Goal: Contribute content: Add original content to the website for others to see

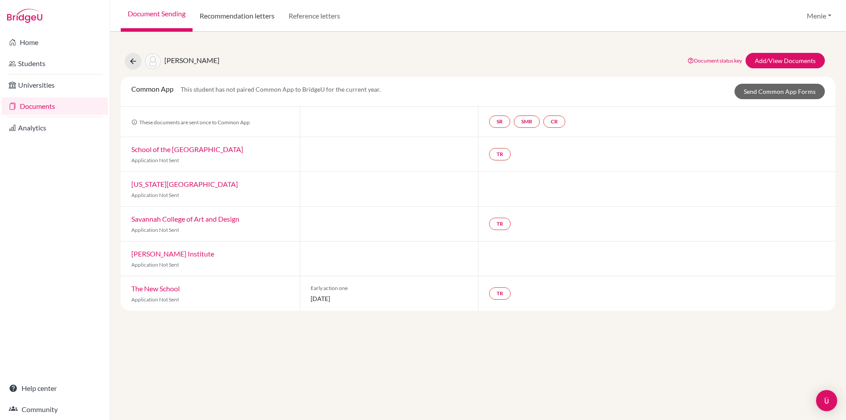
click at [260, 12] on link "Recommendation letters" at bounding box center [236, 16] width 89 height 32
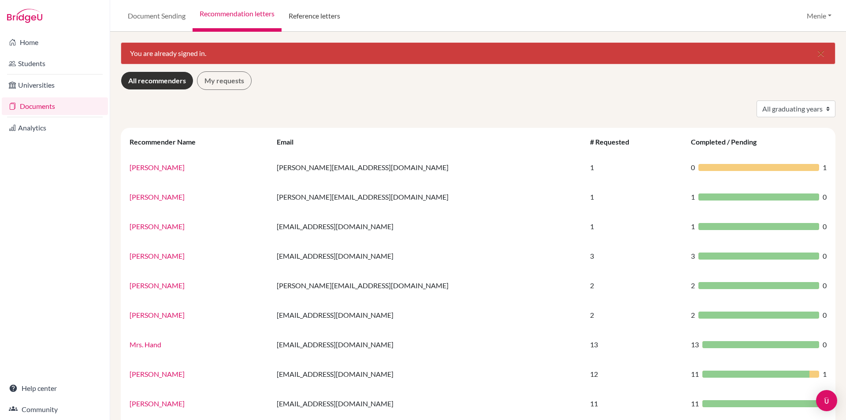
click at [321, 14] on link "Reference letters" at bounding box center [314, 16] width 66 height 32
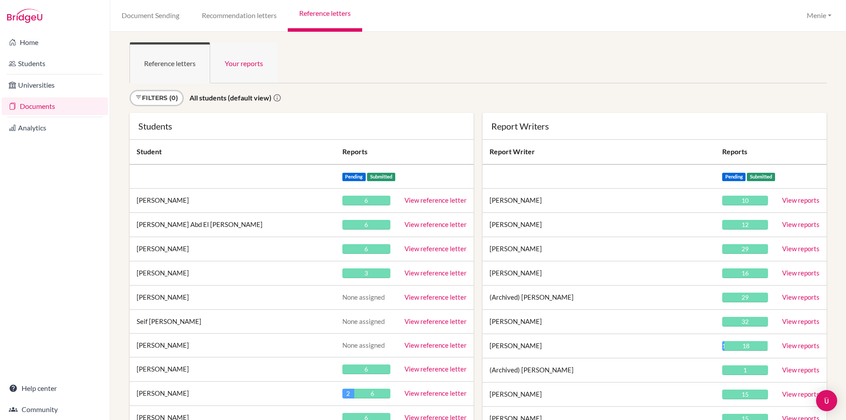
scroll to position [9877, 0]
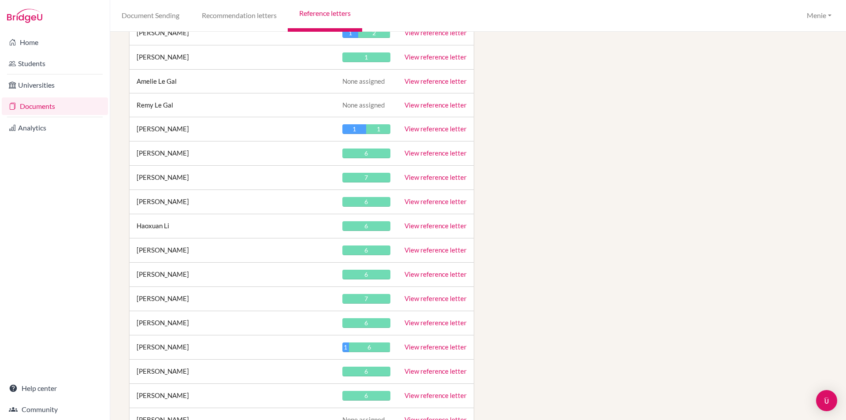
click at [425, 226] on link "View reference letter" at bounding box center [435, 226] width 62 height 8
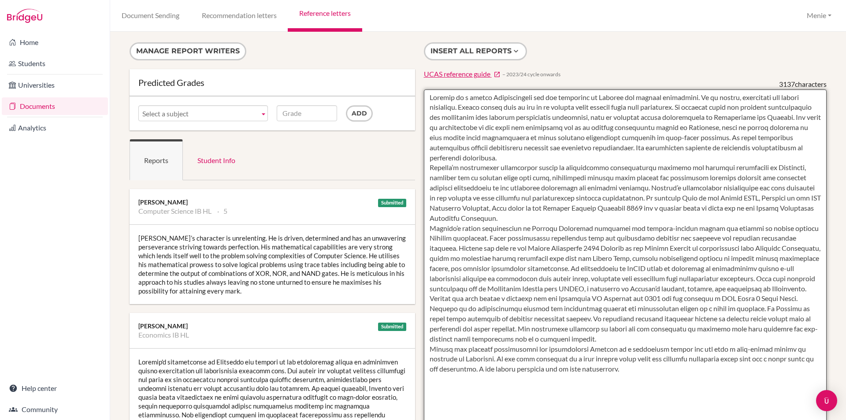
click at [555, 157] on textarea at bounding box center [625, 343] width 403 height 509
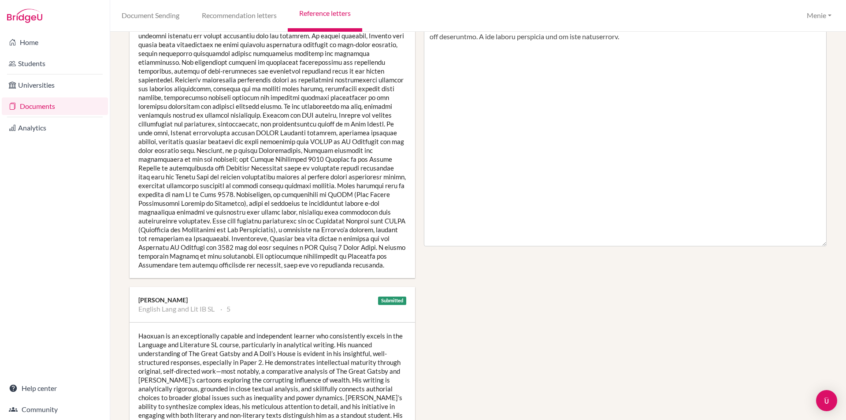
scroll to position [44, 0]
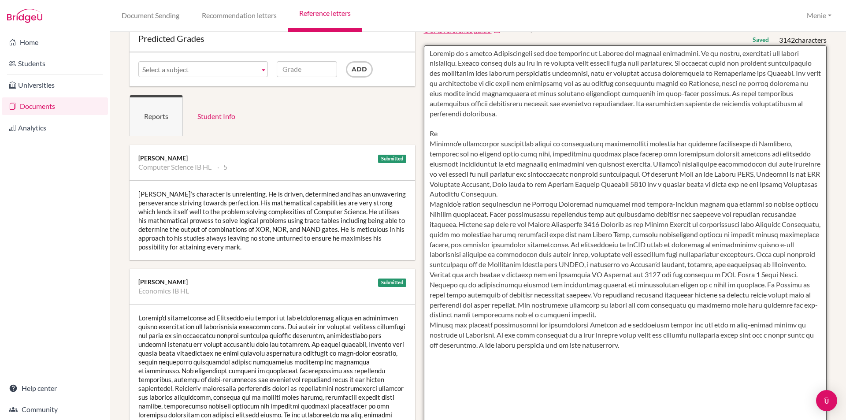
click at [443, 132] on textarea at bounding box center [625, 299] width 403 height 509
click at [505, 133] on textarea at bounding box center [625, 299] width 403 height 509
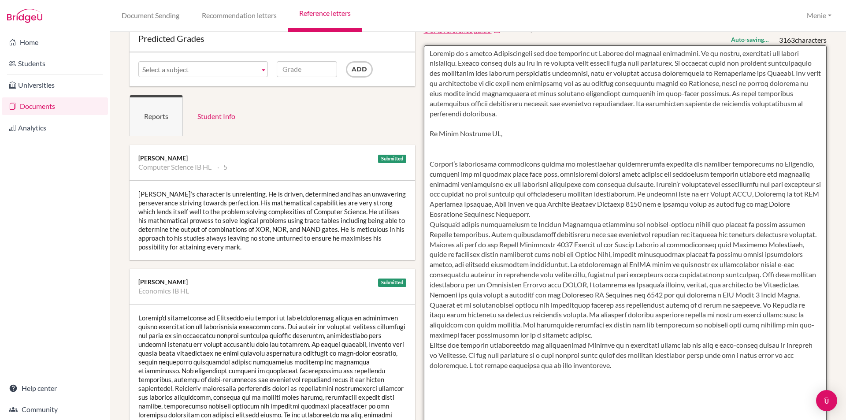
click at [505, 133] on textarea at bounding box center [625, 299] width 403 height 509
paste textarea "During our unit on calculus, he showed strength in explaining advanced concepts…"
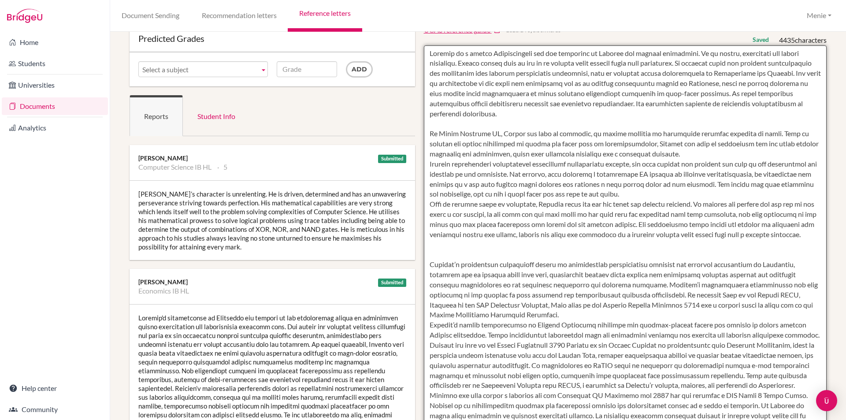
click at [527, 133] on textarea at bounding box center [625, 299] width 403 height 509
click at [584, 132] on textarea at bounding box center [625, 299] width 403 height 509
drag, startPoint x: 784, startPoint y: 131, endPoint x: 436, endPoint y: 141, distance: 348.1
click at [436, 141] on textarea at bounding box center [625, 299] width 403 height 509
click at [448, 144] on textarea at bounding box center [625, 299] width 403 height 509
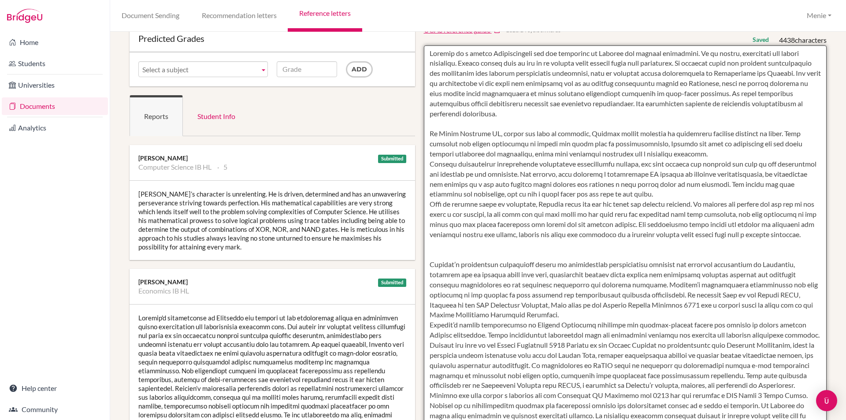
click at [668, 144] on textarea at bounding box center [625, 299] width 403 height 509
click at [688, 151] on textarea at bounding box center [625, 299] width 403 height 509
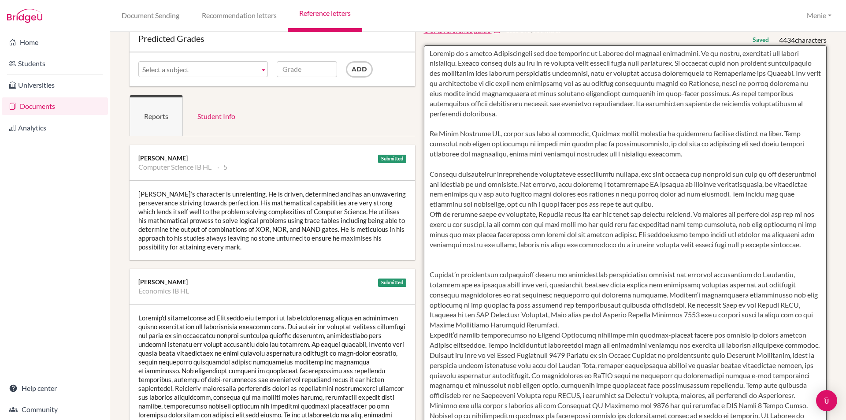
click at [427, 173] on textarea at bounding box center [625, 299] width 403 height 509
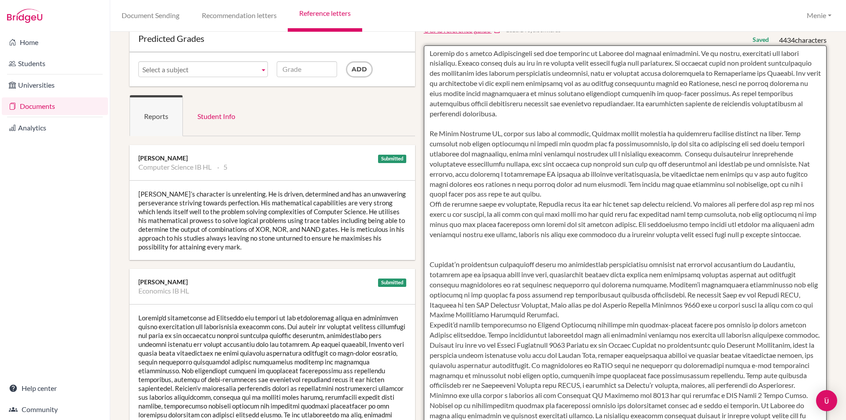
drag, startPoint x: 479, startPoint y: 203, endPoint x: 448, endPoint y: 206, distance: 30.5
click at [448, 206] on textarea at bounding box center [625, 299] width 403 height 509
click at [425, 203] on textarea at bounding box center [625, 299] width 403 height 509
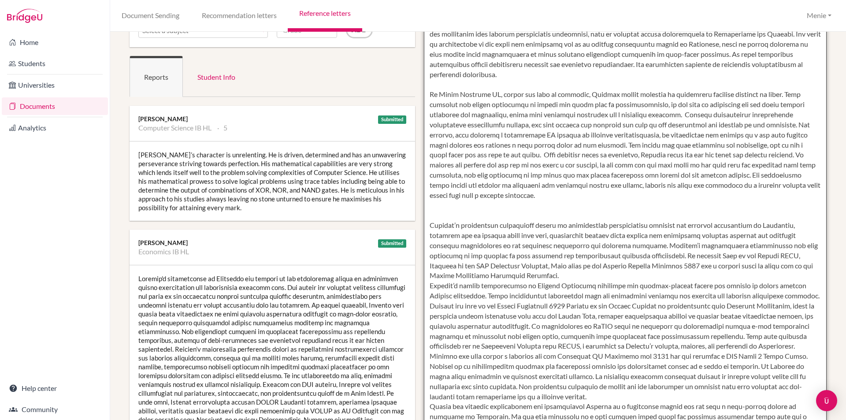
scroll to position [132, 0]
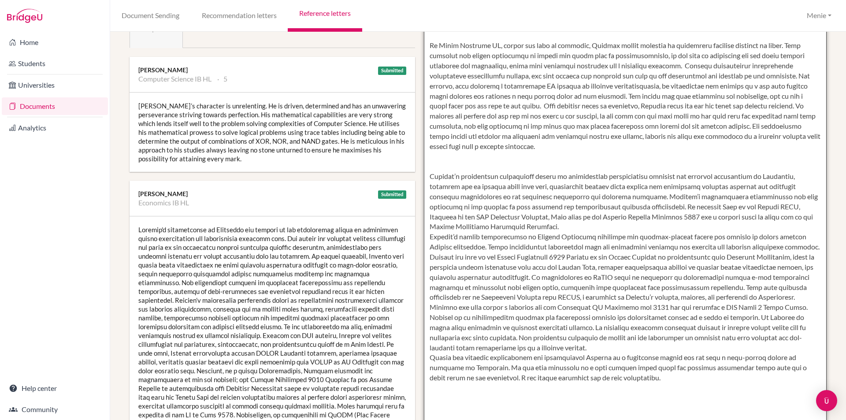
click at [555, 225] on textarea at bounding box center [625, 211] width 403 height 509
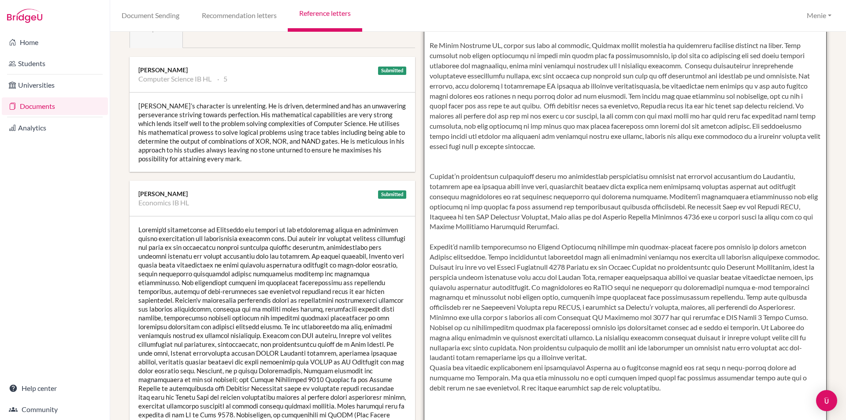
click at [458, 176] on textarea at bounding box center [625, 211] width 403 height 509
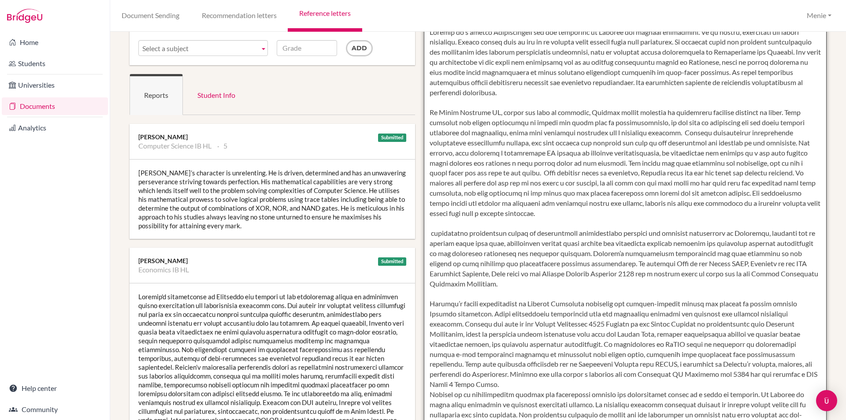
scroll to position [0, 0]
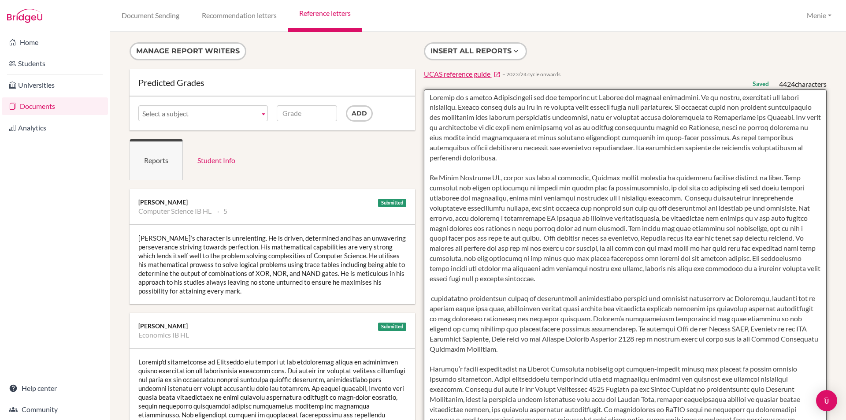
drag, startPoint x: 538, startPoint y: 98, endPoint x: 688, endPoint y: 100, distance: 150.2
click at [688, 100] on textarea at bounding box center [625, 343] width 403 height 509
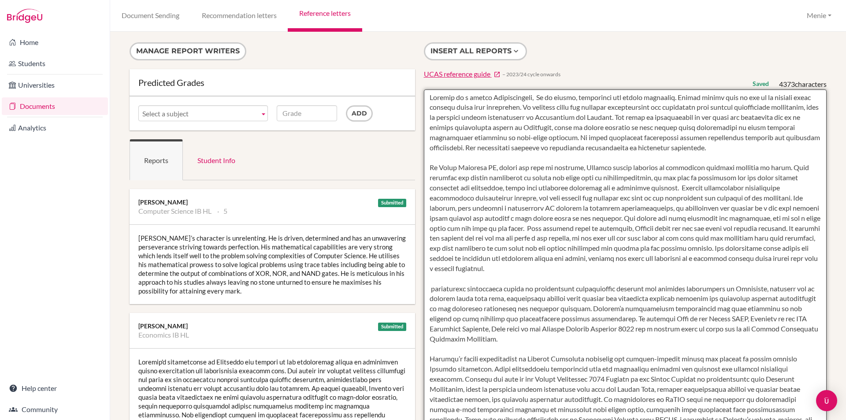
click at [540, 96] on textarea at bounding box center [625, 343] width 403 height 509
drag, startPoint x: 677, startPoint y: 98, endPoint x: 662, endPoint y: 119, distance: 25.8
click at [662, 119] on textarea at bounding box center [625, 343] width 403 height 509
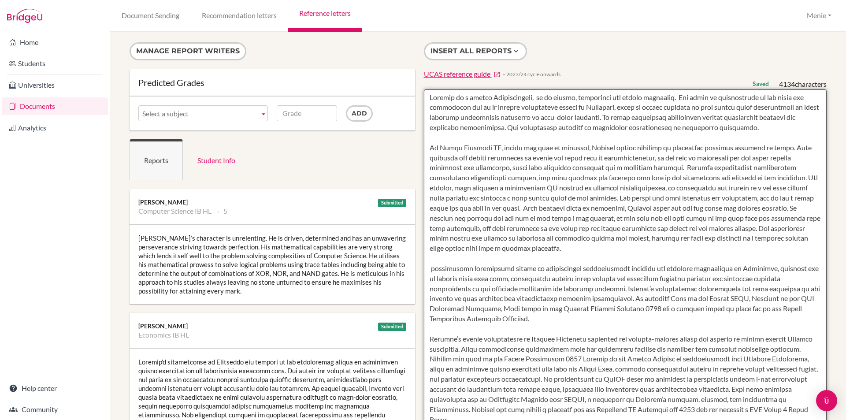
drag, startPoint x: 617, startPoint y: 118, endPoint x: 656, endPoint y: 136, distance: 43.4
click at [739, 133] on textarea at bounding box center [625, 343] width 403 height 509
click at [637, 137] on textarea at bounding box center [625, 343] width 403 height 509
drag, startPoint x: 680, startPoint y: 96, endPoint x: 614, endPoint y: 120, distance: 70.9
click at [614, 120] on textarea at bounding box center [625, 343] width 403 height 509
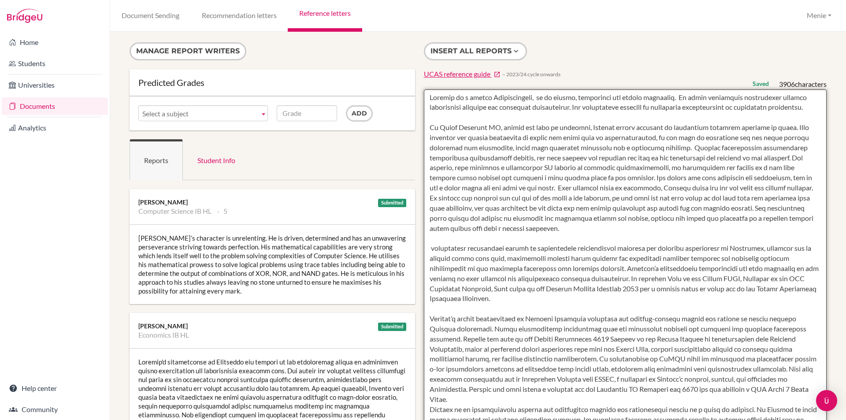
drag, startPoint x: 573, startPoint y: 106, endPoint x: 812, endPoint y: 109, distance: 238.3
click at [812, 109] on textarea at bounding box center [625, 343] width 403 height 509
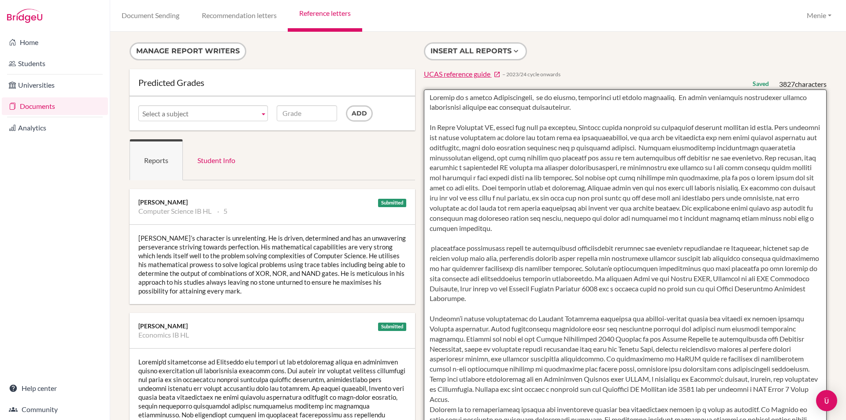
scroll to position [44, 0]
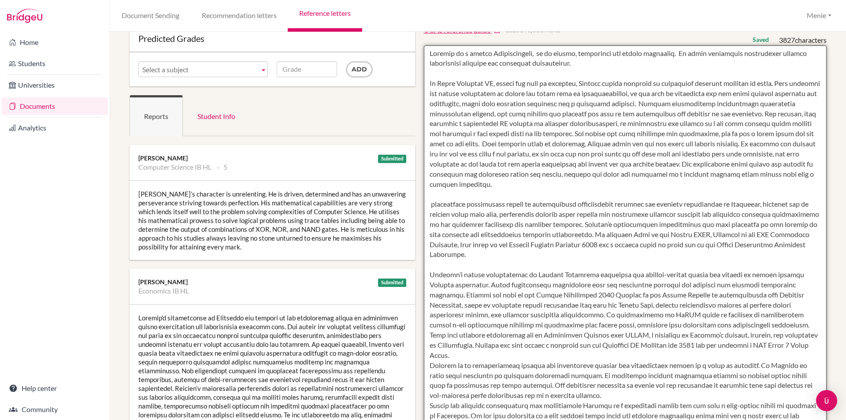
click at [428, 203] on textarea at bounding box center [625, 299] width 403 height 509
drag, startPoint x: 426, startPoint y: 204, endPoint x: 602, endPoint y: 224, distance: 176.9
click at [608, 224] on textarea at bounding box center [625, 299] width 403 height 509
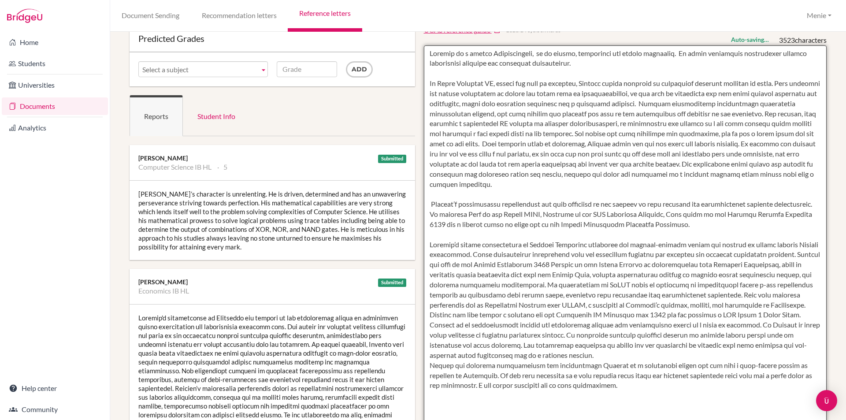
click at [571, 182] on textarea at bounding box center [625, 299] width 403 height 509
paste textarea "His exceptional outstanding talent in mathematical understanding enhances his a…"
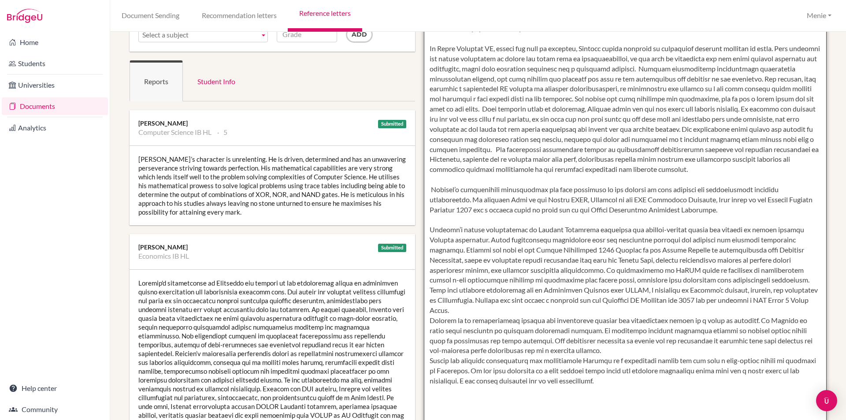
scroll to position [132, 0]
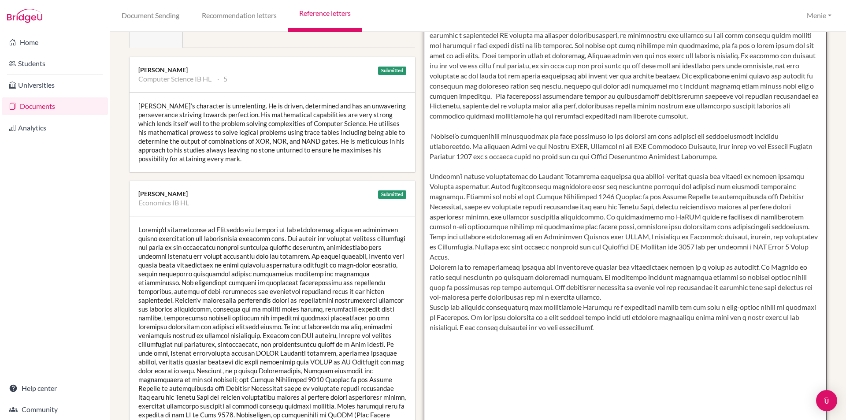
click at [503, 260] on textarea at bounding box center [625, 211] width 403 height 509
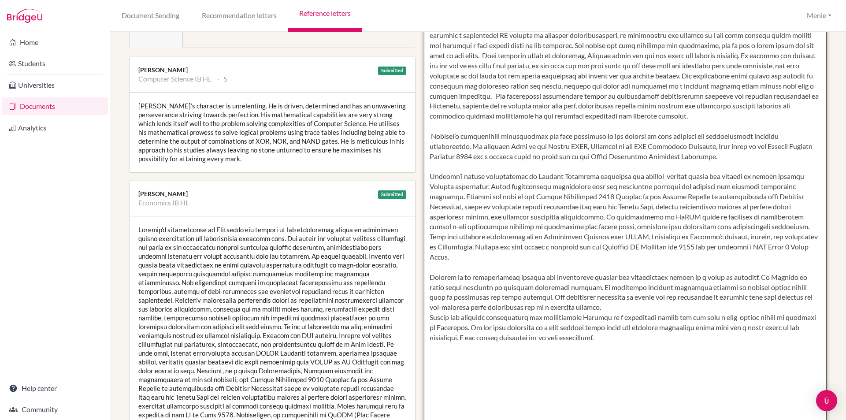
click at [772, 117] on textarea at bounding box center [625, 211] width 403 height 509
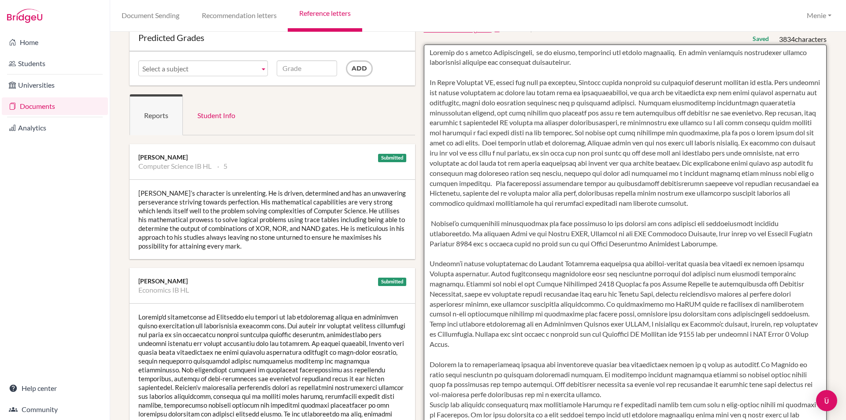
scroll to position [44, 0]
click at [537, 194] on textarea at bounding box center [625, 299] width 403 height 509
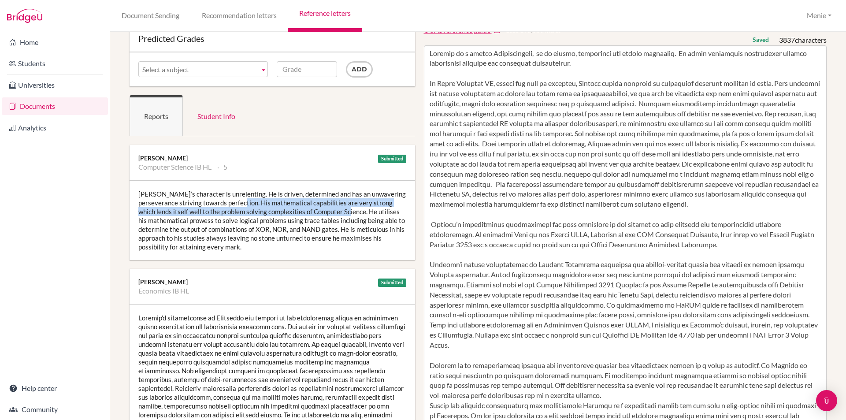
drag, startPoint x: 261, startPoint y: 201, endPoint x: 362, endPoint y: 212, distance: 101.5
click at [366, 212] on div "Haoxuan’s character is unrelenting. He is driven, determined and has an unwaver…" at bounding box center [271, 220] width 285 height 79
copy div "His mathematical capabilities are very strong which lends itself well to the pr…"
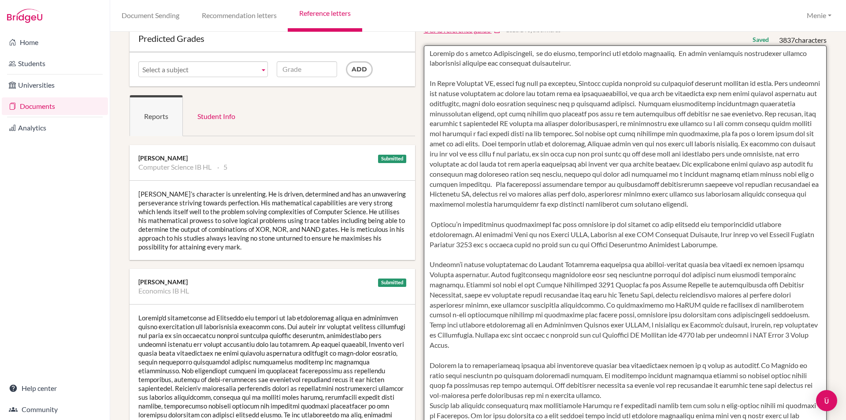
click at [772, 203] on textarea at bounding box center [625, 299] width 403 height 509
paste textarea "His mathematical capabilities are very strong which lends itself well to the pr…"
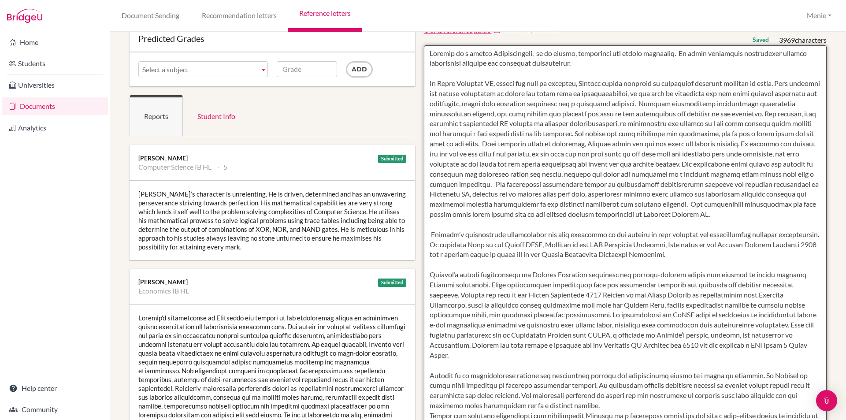
click at [429, 234] on textarea at bounding box center [625, 299] width 403 height 509
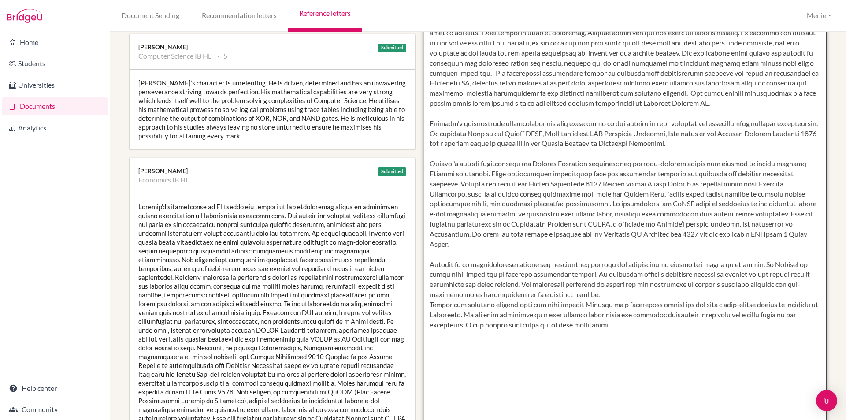
scroll to position [176, 0]
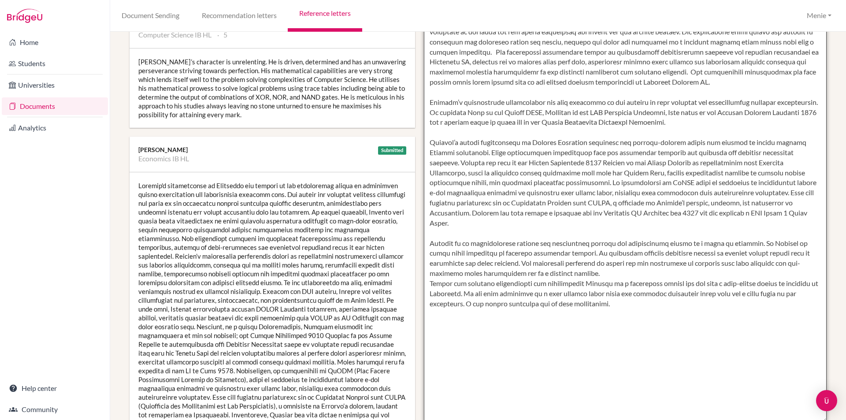
drag, startPoint x: 429, startPoint y: 243, endPoint x: 595, endPoint y: 270, distance: 167.8
click at [596, 270] on textarea at bounding box center [625, 167] width 403 height 509
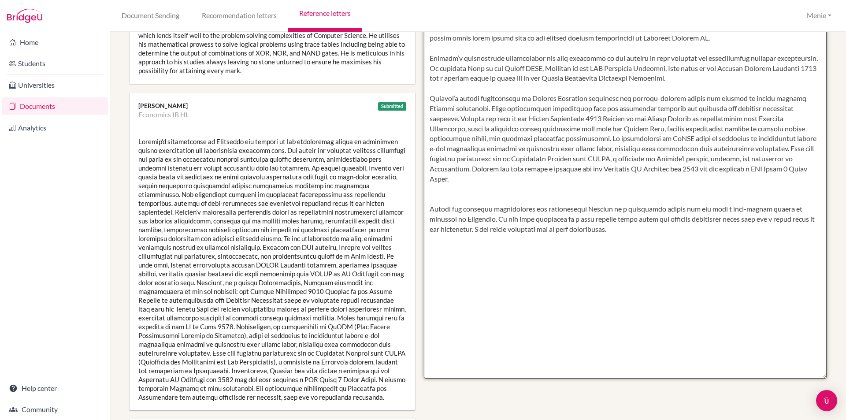
scroll to position [308, 0]
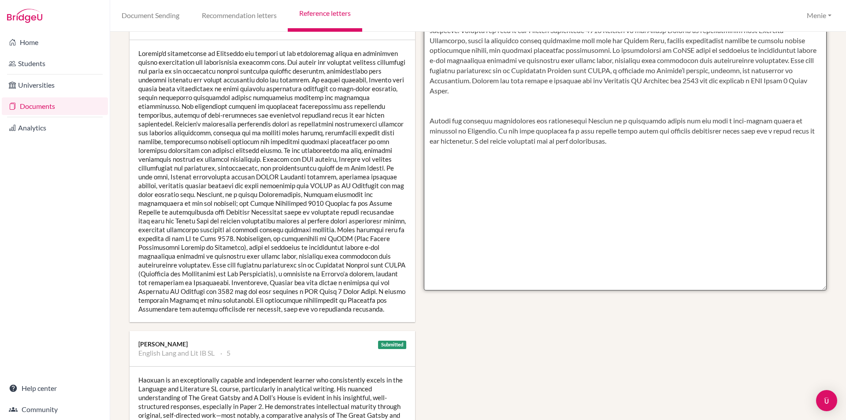
drag, startPoint x: 427, startPoint y: 119, endPoint x: 499, endPoint y: 127, distance: 71.8
click at [499, 127] on textarea at bounding box center [625, 35] width 403 height 509
click at [498, 127] on textarea at bounding box center [625, 35] width 403 height 509
drag, startPoint x: 497, startPoint y: 132, endPoint x: 496, endPoint y: 142, distance: 10.2
click at [496, 142] on textarea at bounding box center [625, 35] width 403 height 509
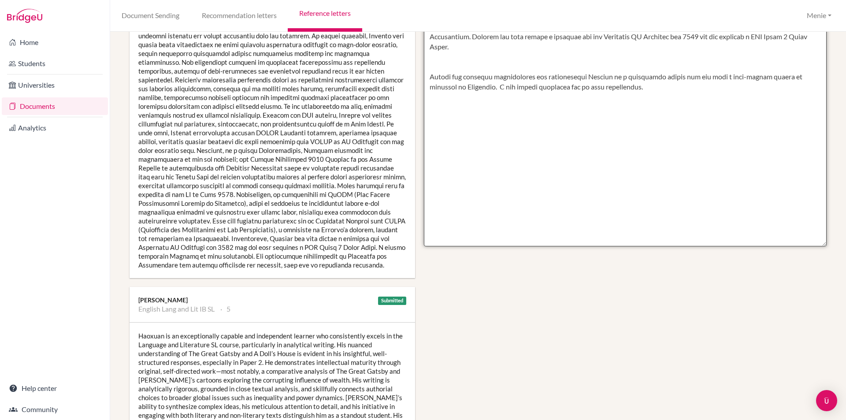
scroll to position [132, 0]
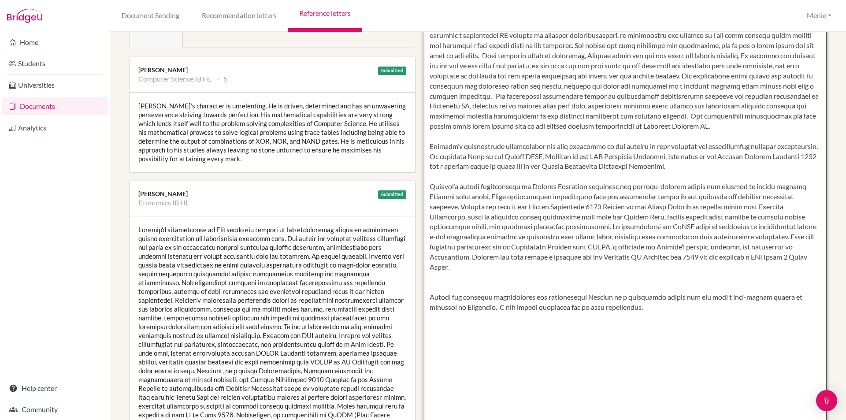
drag, startPoint x: 431, startPoint y: 187, endPoint x: 671, endPoint y: 256, distance: 250.2
click at [715, 270] on textarea at bounding box center [625, 211] width 403 height 509
drag, startPoint x: 572, startPoint y: 236, endPoint x: 535, endPoint y: 220, distance: 40.5
click at [572, 236] on textarea at bounding box center [625, 211] width 403 height 509
click at [489, 192] on textarea at bounding box center [625, 211] width 403 height 509
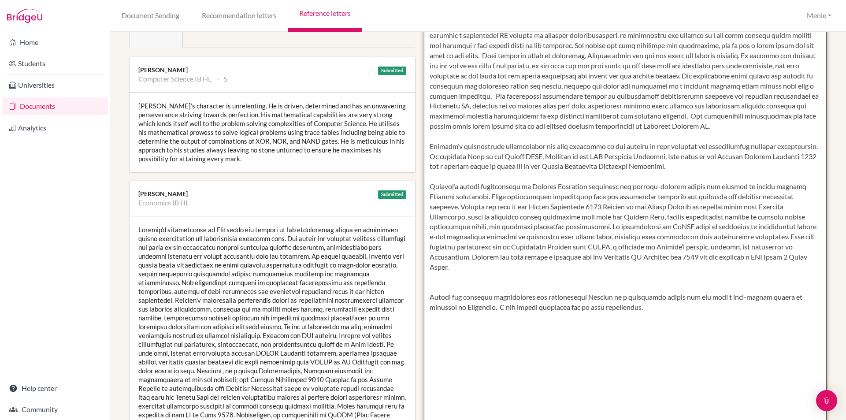
drag, startPoint x: 426, startPoint y: 185, endPoint x: 460, endPoint y: 248, distance: 72.1
click at [476, 273] on textarea at bounding box center [625, 211] width 403 height 509
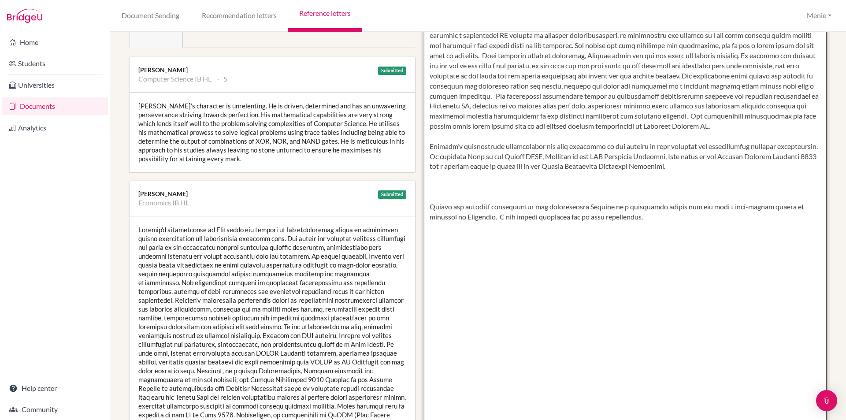
click at [434, 139] on textarea at bounding box center [625, 211] width 403 height 509
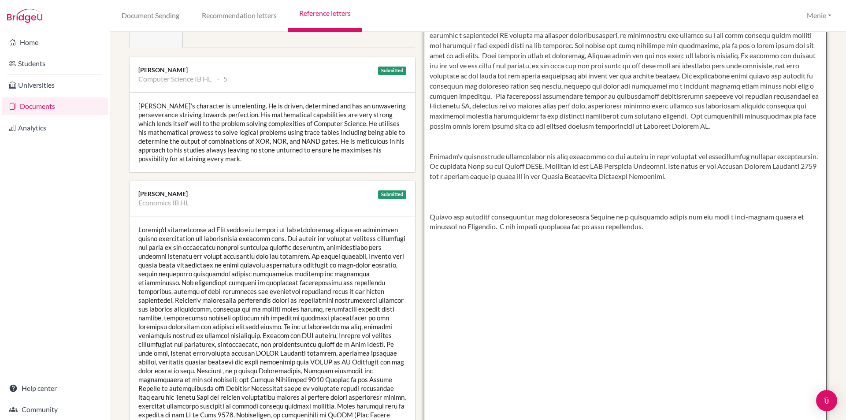
paste textarea "Haoxuan’s strong performances in Physics Olympiads highlight his problem-solvin…"
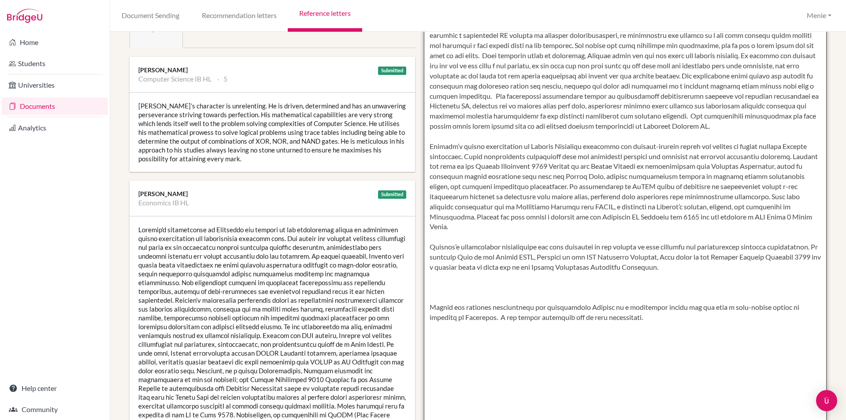
click at [457, 146] on textarea at bounding box center [625, 211] width 403 height 509
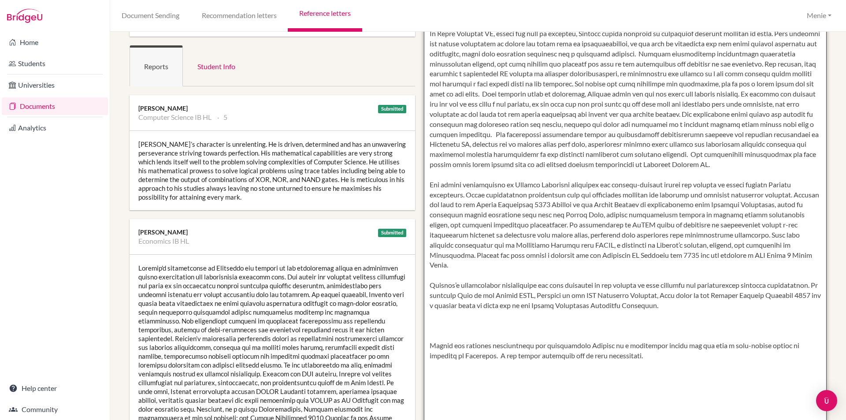
scroll to position [176, 0]
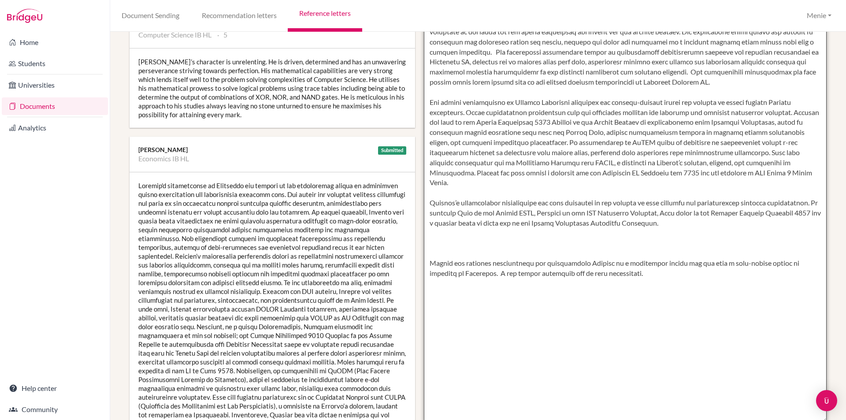
drag, startPoint x: 466, startPoint y: 111, endPoint x: 780, endPoint y: 113, distance: 314.9
click at [783, 112] on textarea at bounding box center [625, 167] width 403 height 509
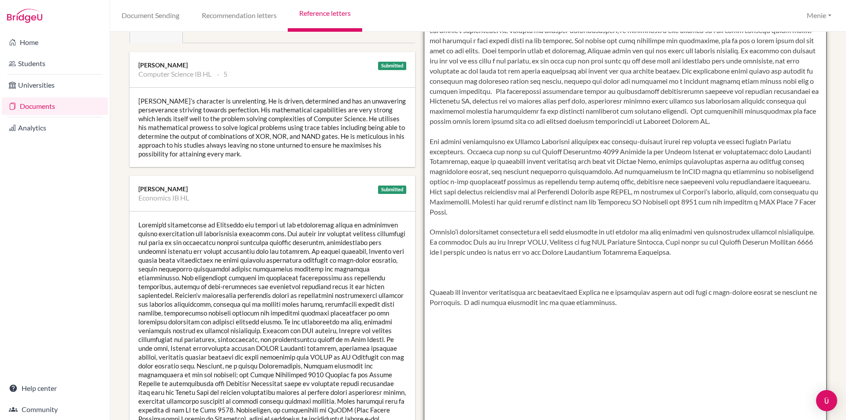
scroll to position [264, 0]
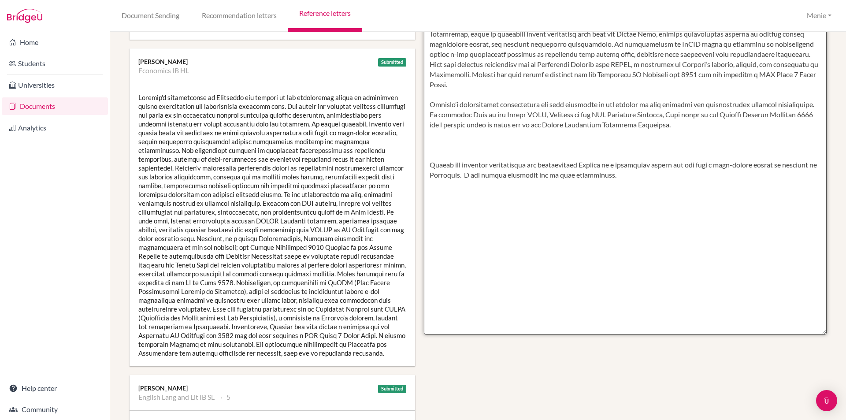
drag, startPoint x: 428, startPoint y: 103, endPoint x: 810, endPoint y: 103, distance: 381.9
click at [810, 103] on textarea at bounding box center [625, 79] width 403 height 509
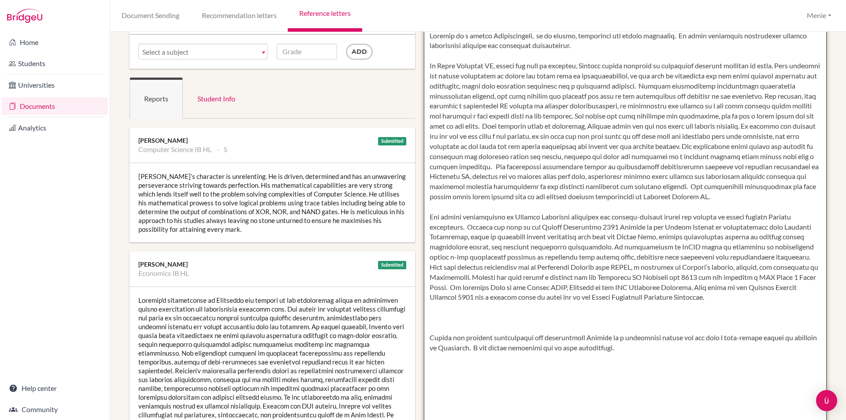
scroll to position [176, 0]
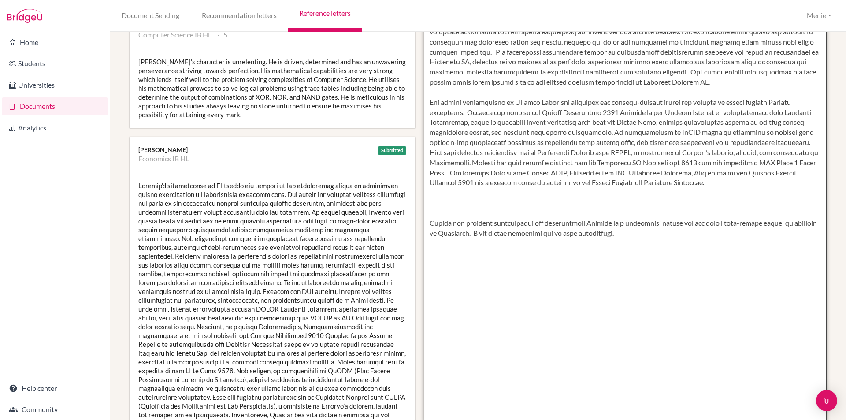
click at [495, 234] on textarea at bounding box center [625, 167] width 403 height 509
drag, startPoint x: 685, startPoint y: 233, endPoint x: 652, endPoint y: 233, distance: 33.5
click at [652, 233] on textarea at bounding box center [625, 167] width 403 height 509
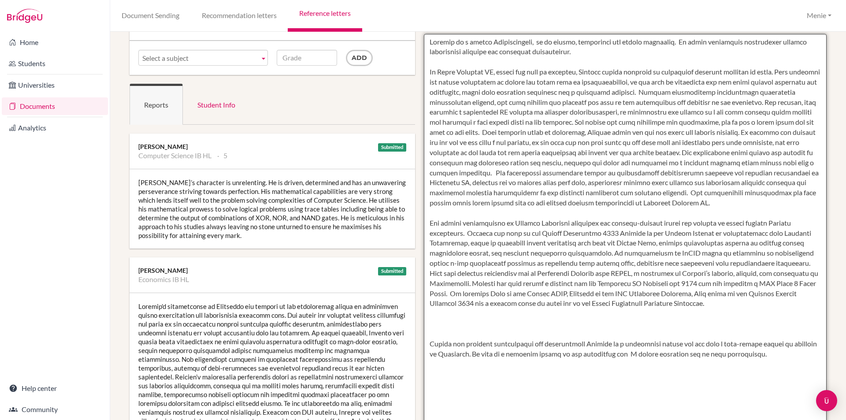
scroll to position [0, 0]
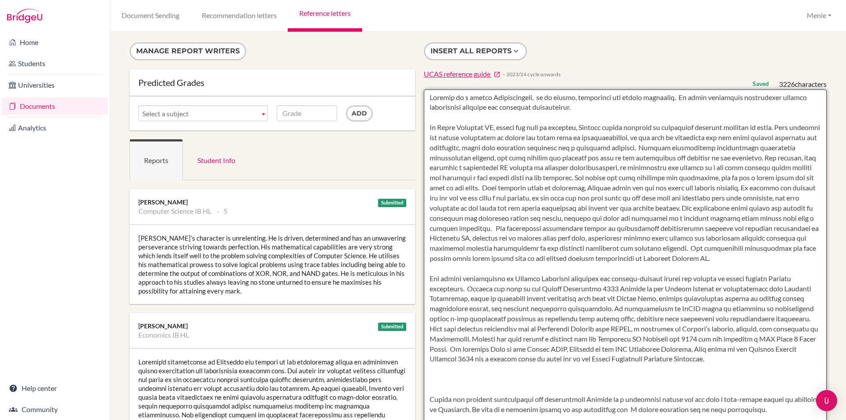
drag, startPoint x: 680, startPoint y: 99, endPoint x: 695, endPoint y: 107, distance: 17.1
click at [695, 107] on textarea at bounding box center [625, 343] width 403 height 509
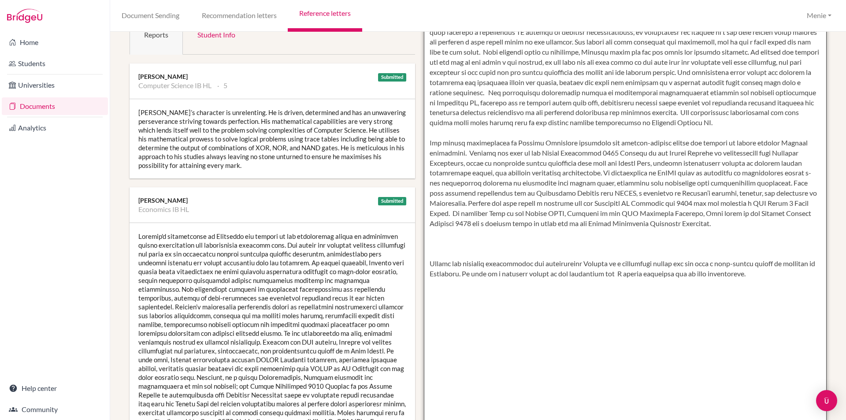
scroll to position [176, 0]
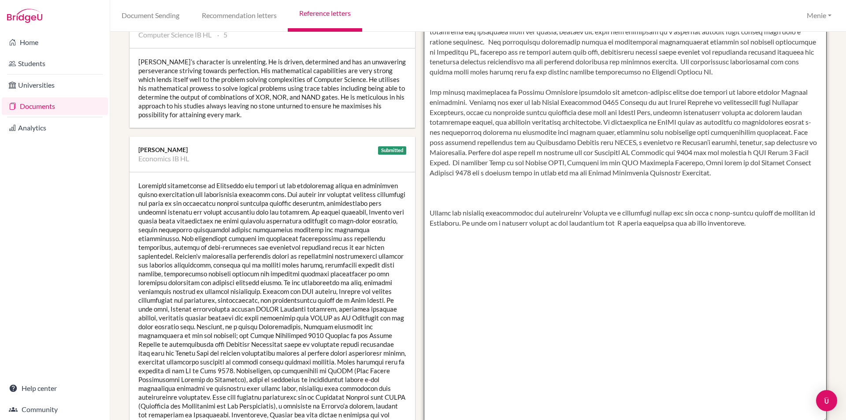
click at [435, 200] on textarea at bounding box center [625, 167] width 403 height 509
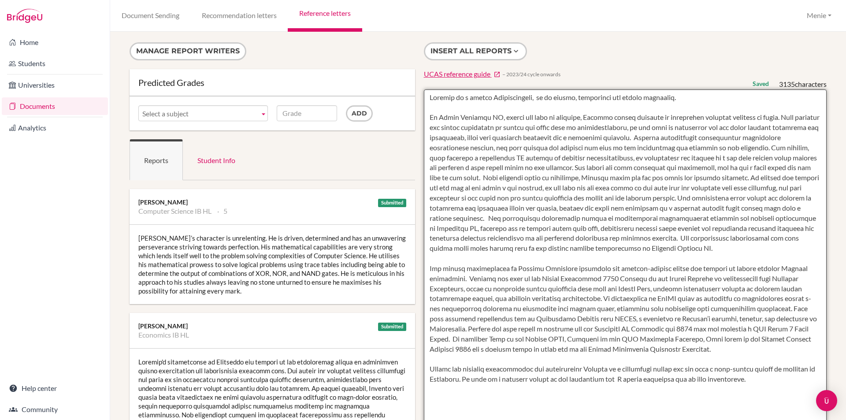
scroll to position [44, 0]
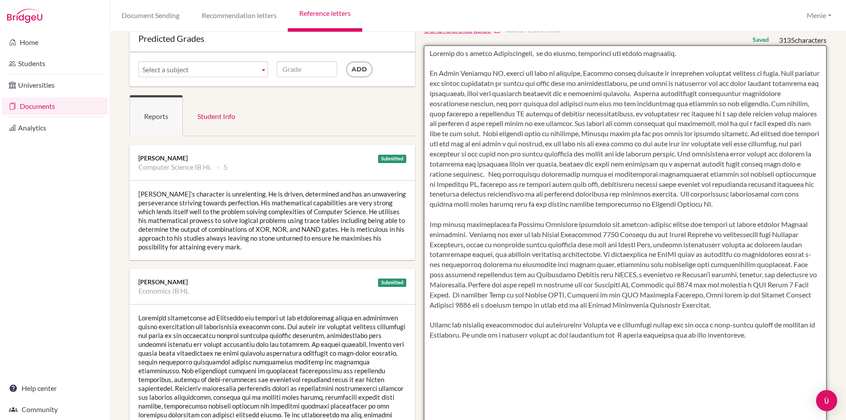
click at [648, 335] on textarea at bounding box center [625, 299] width 403 height 509
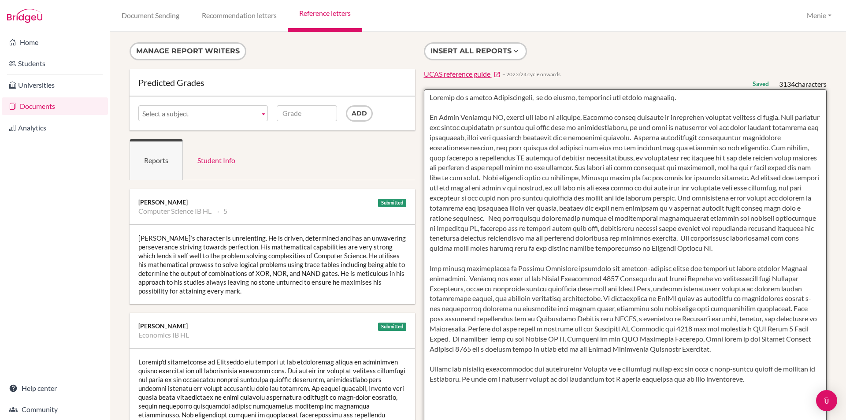
click at [494, 259] on textarea at bounding box center [625, 343] width 403 height 509
click at [427, 115] on textarea at bounding box center [625, 343] width 403 height 509
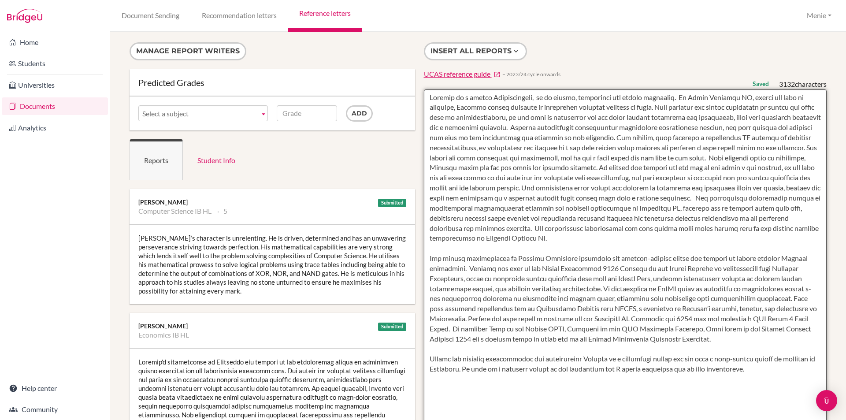
type textarea "Haoxuan is a gifted Mathematician, he is driven, determined and highly motivate…"
